Goal: Information Seeking & Learning: Learn about a topic

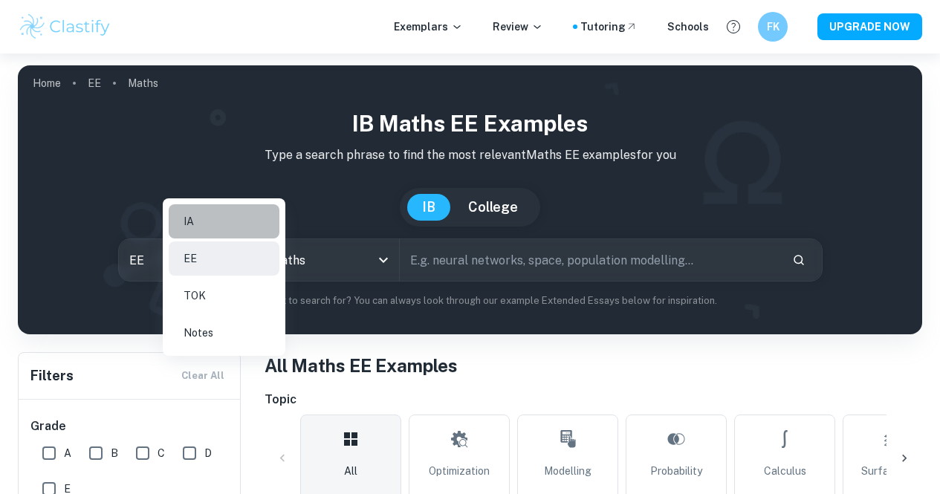
click at [201, 237] on li "IA" at bounding box center [224, 221] width 111 height 34
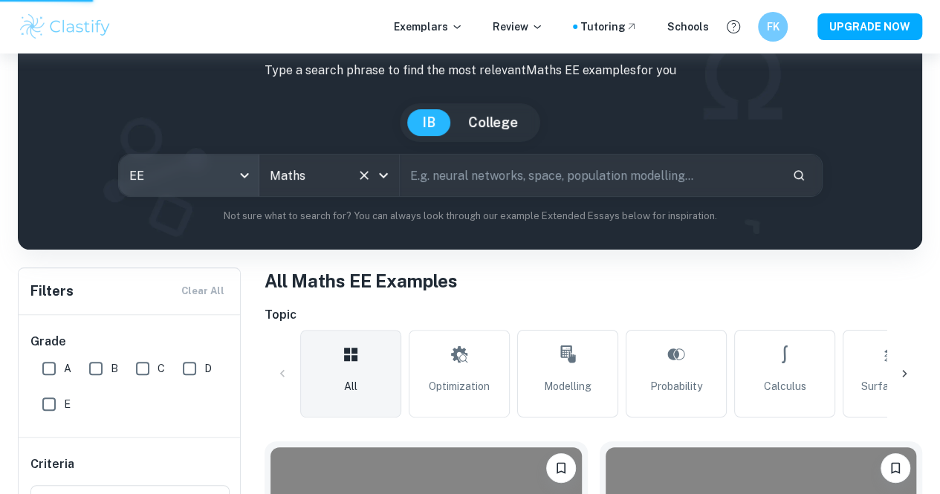
click at [390, 184] on icon "Open" at bounding box center [383, 175] width 18 height 18
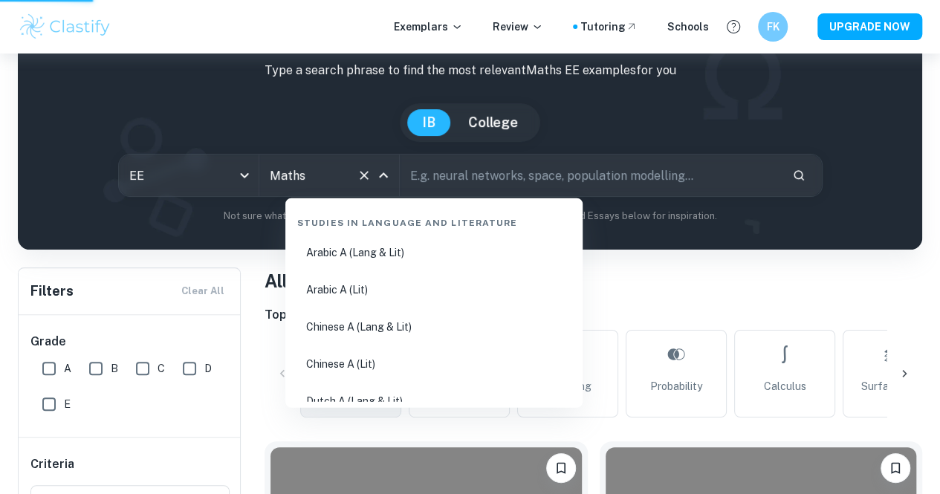
scroll to position [2321, 0]
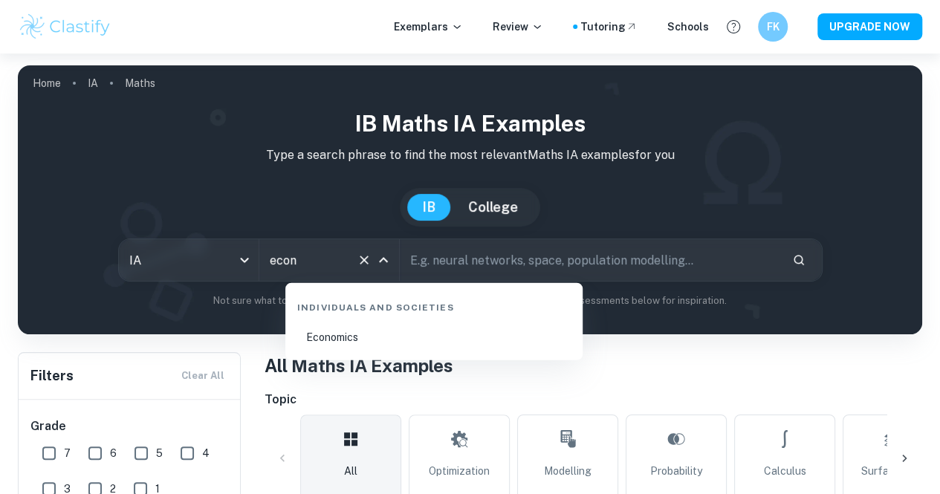
click at [325, 323] on li "Economics" at bounding box center [433, 337] width 285 height 34
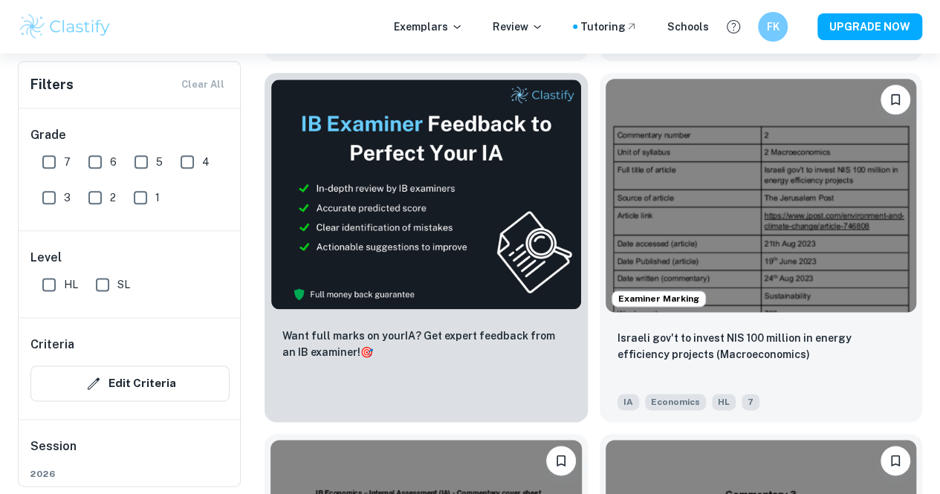
scroll to position [823, 0]
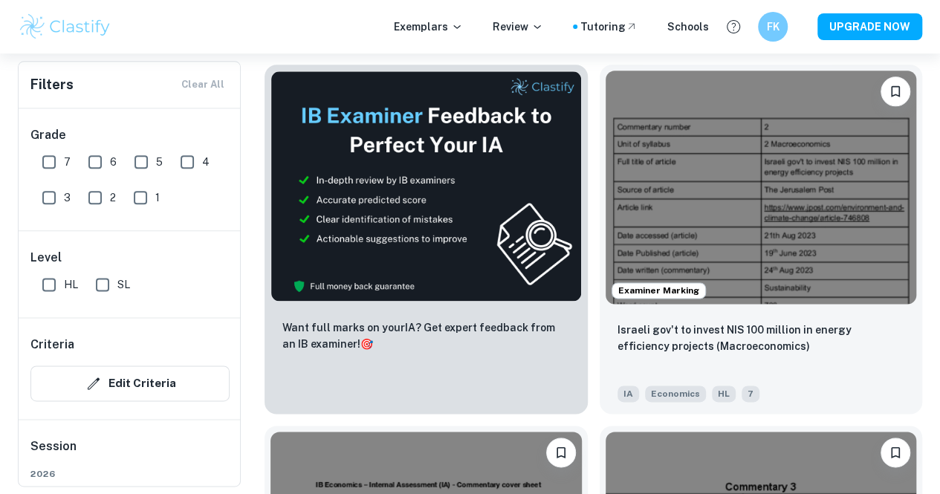
type input "Economics"
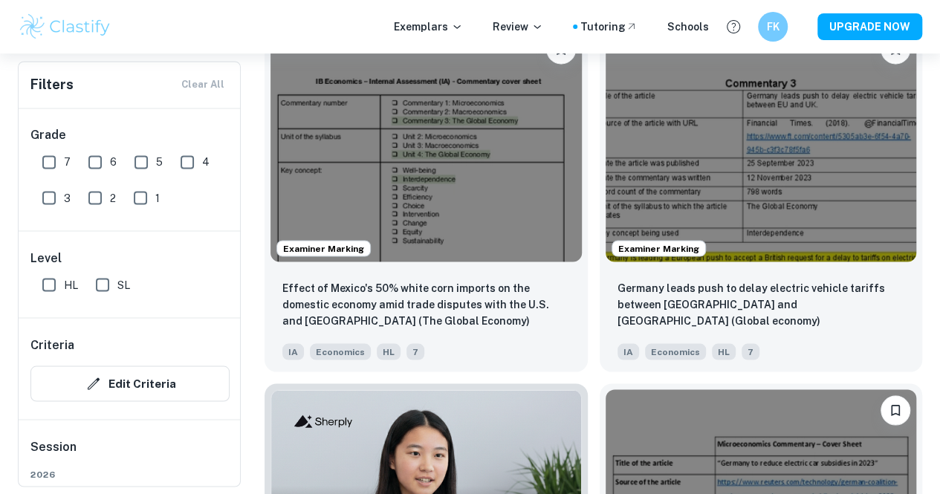
scroll to position [1229, 0]
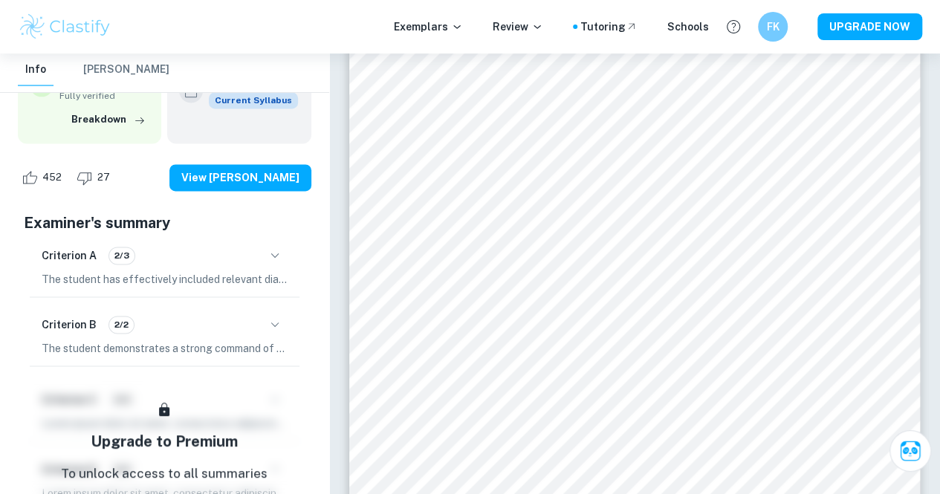
scroll to position [208, 0]
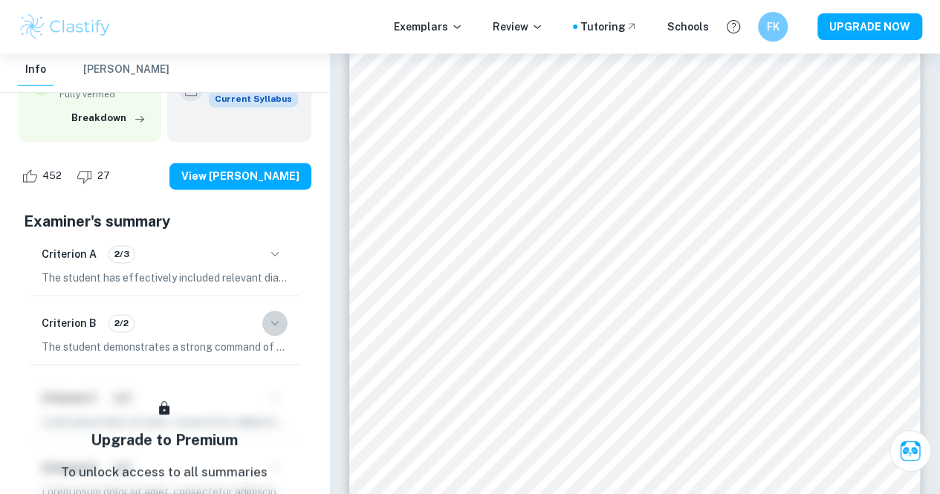
click at [269, 325] on icon "button" at bounding box center [275, 323] width 18 height 18
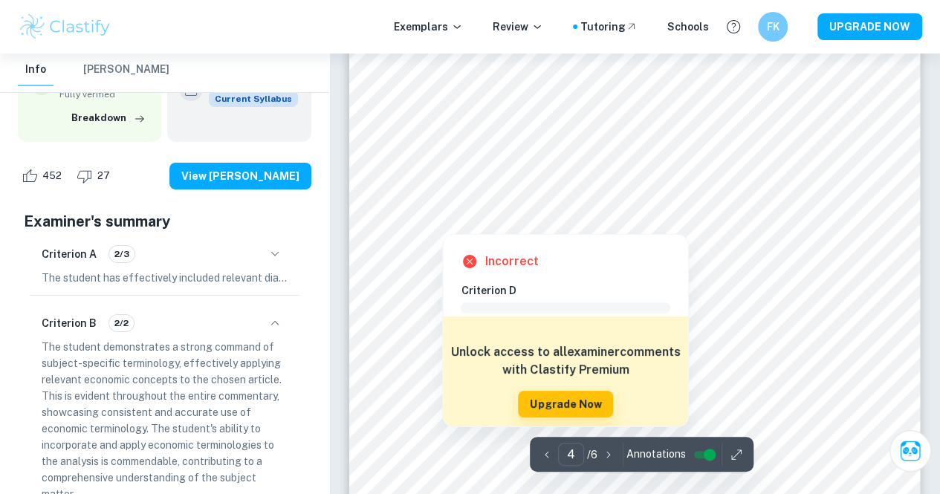
scroll to position [2697, 0]
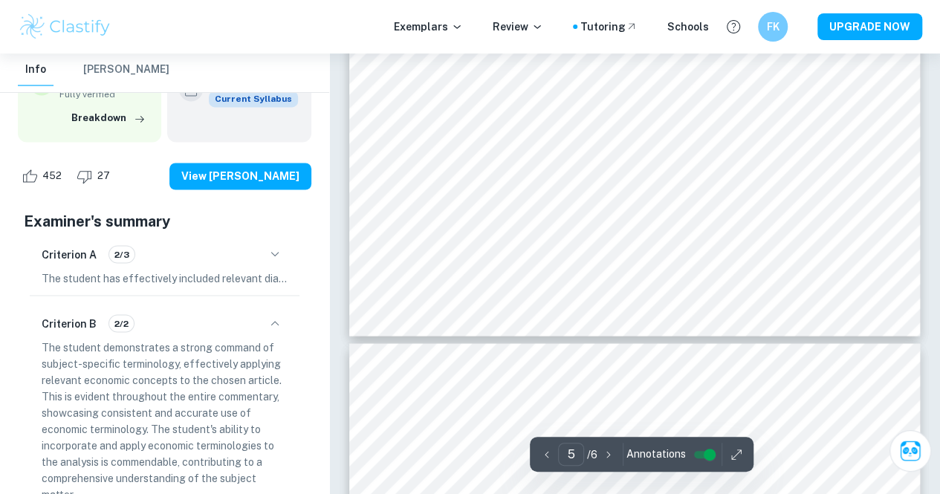
type input "6"
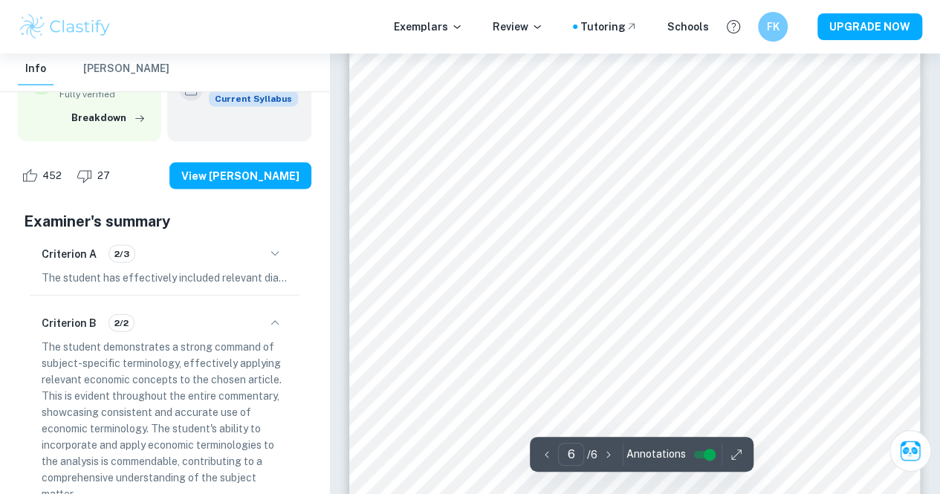
scroll to position [4297, 0]
